Goal: Task Accomplishment & Management: Use online tool/utility

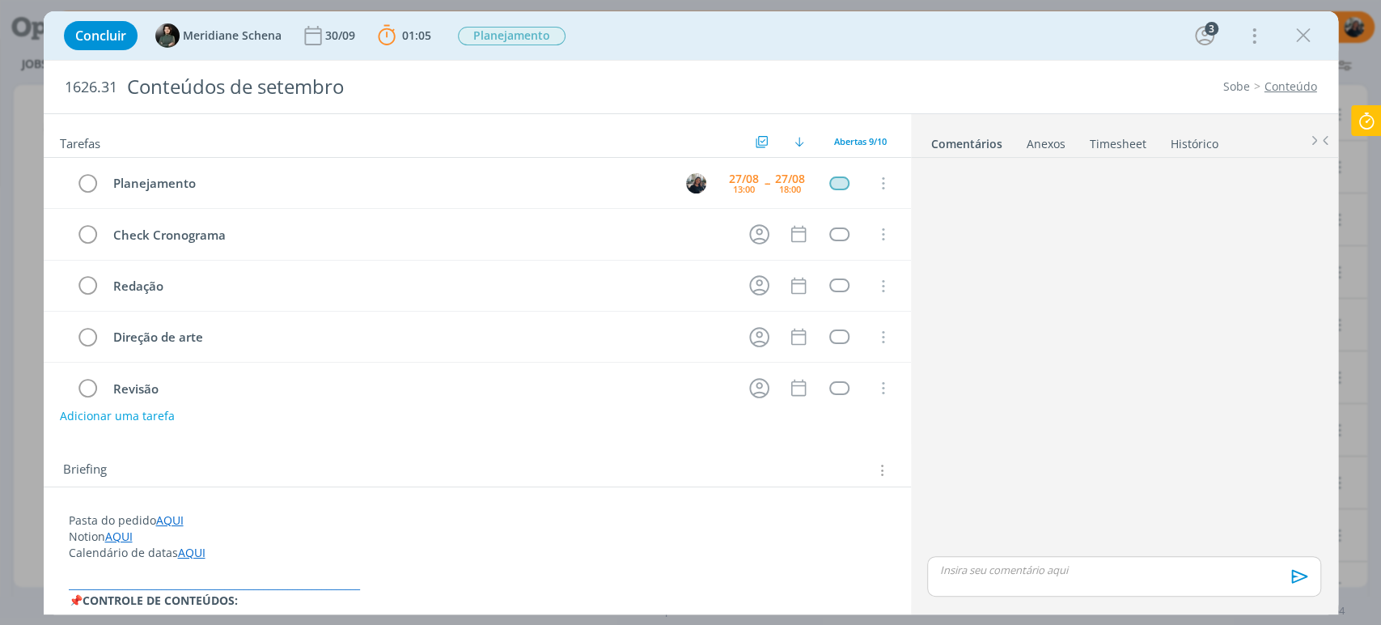
scroll to position [629, 0]
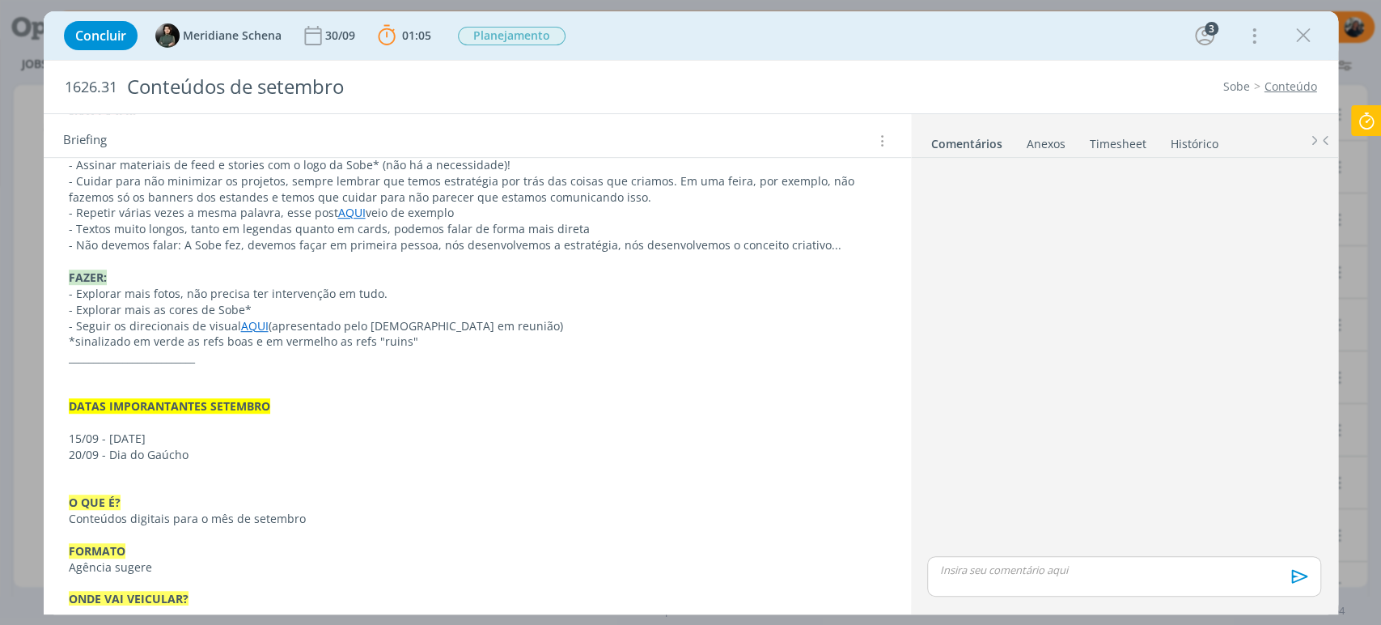
click at [1379, 118] on icon at bounding box center [1366, 121] width 29 height 32
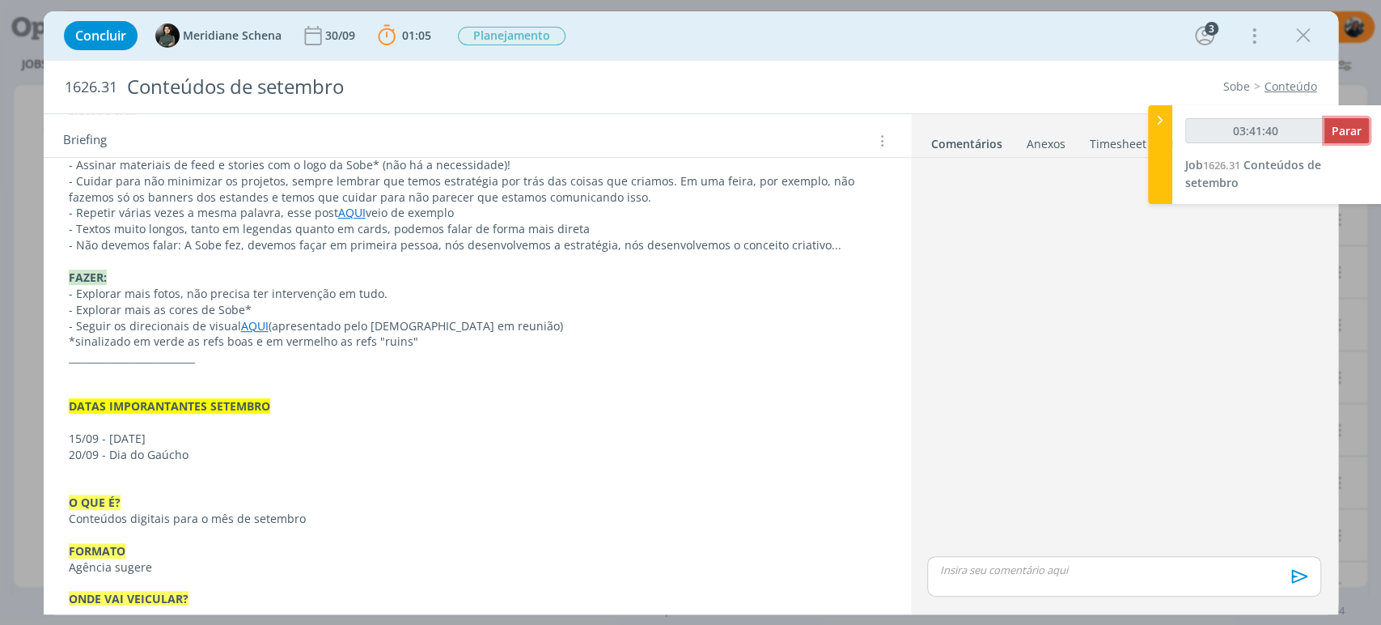
click at [1349, 125] on span "Parar" at bounding box center [1347, 130] width 30 height 15
click at [1347, 131] on span "Parar" at bounding box center [1347, 130] width 30 height 15
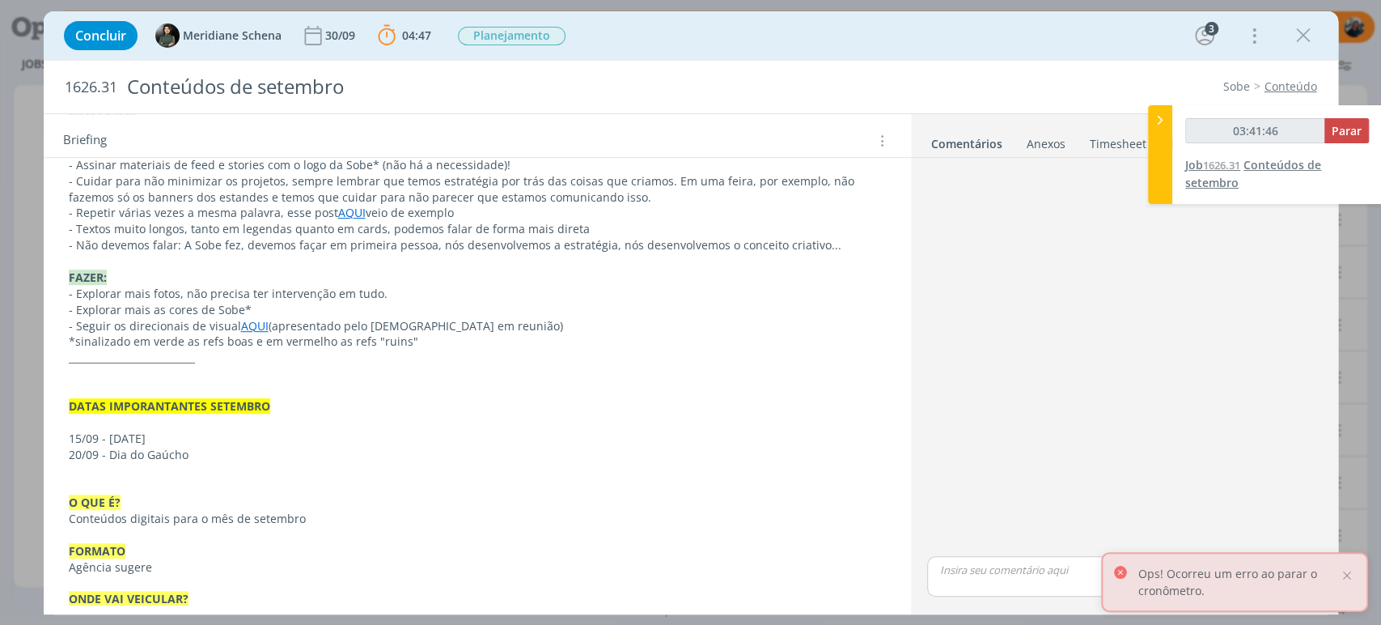
type input "03:42:00"
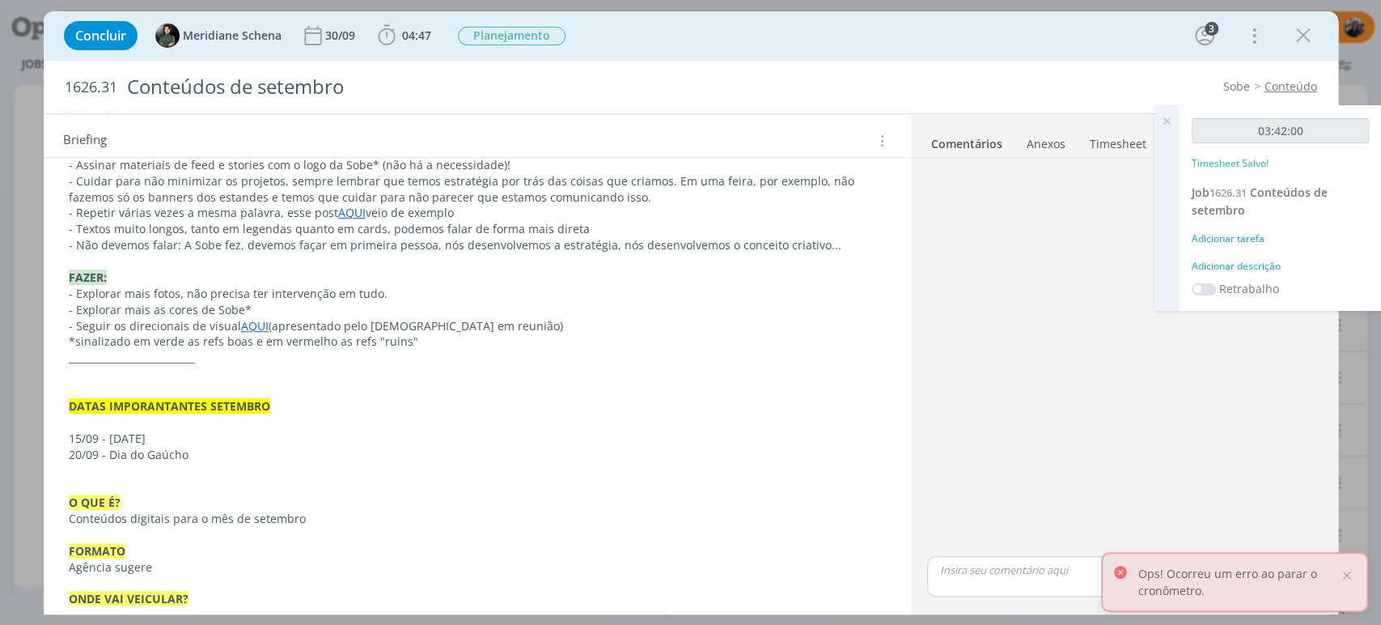
drag, startPoint x: 1248, startPoint y: 282, endPoint x: 1250, endPoint y: 273, distance: 10.0
click at [1248, 280] on label "Retrabalho" at bounding box center [1249, 288] width 60 height 17
click at [1251, 268] on div "Adicionar descrição" at bounding box center [1280, 266] width 177 height 15
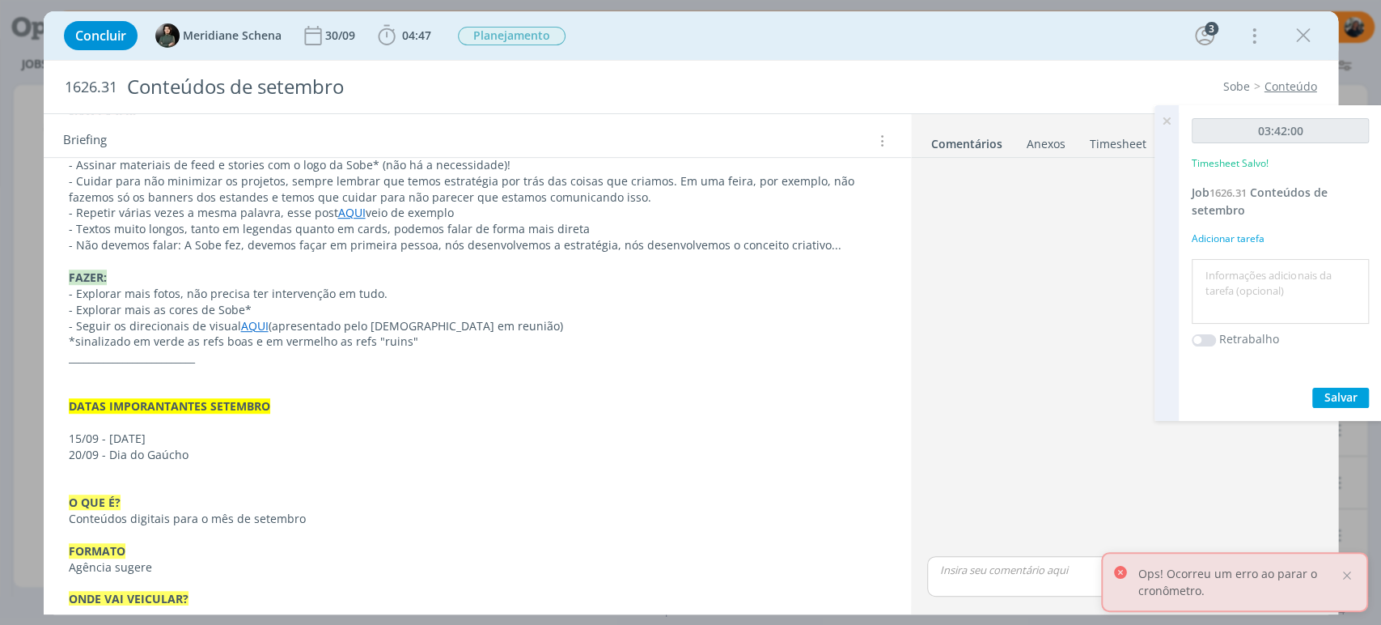
click at [1252, 269] on textarea at bounding box center [1280, 291] width 169 height 57
drag, startPoint x: 1288, startPoint y: 290, endPoint x: 1380, endPoint y: 296, distance: 91.7
click at [1380, 296] on div "03:42:00 Timesheet Salvo! Job 1626.31 Conteúdos de setembro Adicionar tarefa or…" at bounding box center [1280, 263] width 203 height 316
type textarea "organização conteúdos julho e agosto + início refs e cronograma"
click at [1342, 392] on span "Salvar" at bounding box center [1341, 396] width 33 height 15
